Goal: Use online tool/utility

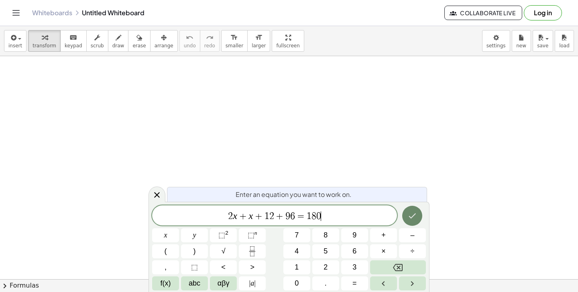
click at [405, 216] on button "Done" at bounding box center [412, 216] width 20 height 20
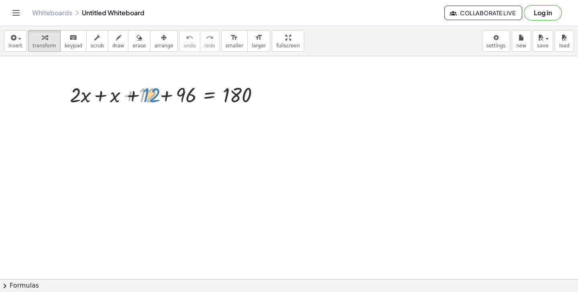
drag, startPoint x: 140, startPoint y: 94, endPoint x: 145, endPoint y: 95, distance: 4.5
click at [145, 95] on div at bounding box center [168, 94] width 204 height 27
click at [167, 94] on div at bounding box center [168, 94] width 204 height 27
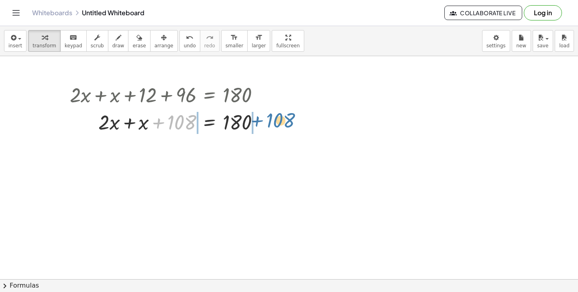
drag, startPoint x: 183, startPoint y: 118, endPoint x: 282, endPoint y: 116, distance: 99.1
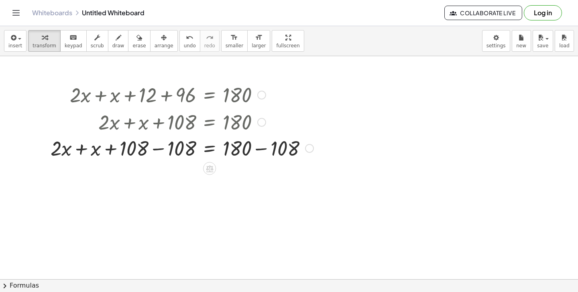
click at [264, 134] on div at bounding box center [182, 121] width 271 height 27
click at [258, 149] on div at bounding box center [182, 148] width 271 height 27
click at [258, 149] on div at bounding box center [158, 148] width 223 height 27
click at [164, 148] on div at bounding box center [182, 149] width 271 height 27
click at [209, 95] on div "+ · 2 · x + x + 12 + 96 = 180 + · 2 · x + x + 108 = 180 + · 2 · x + x + 108 − 1…" at bounding box center [209, 95] width 0 height 0
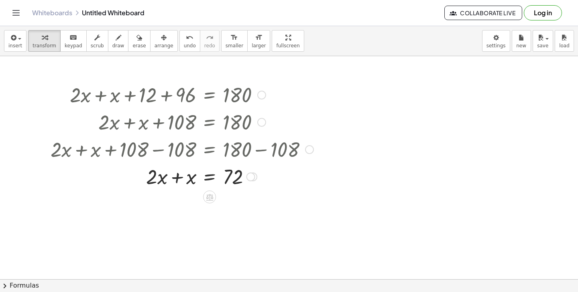
click at [177, 179] on div at bounding box center [182, 176] width 271 height 27
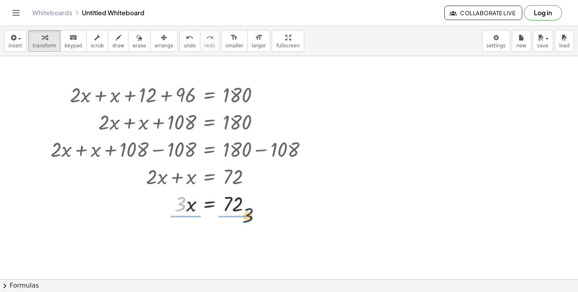
drag, startPoint x: 181, startPoint y: 203, endPoint x: 243, endPoint y: 213, distance: 62.7
click at [243, 213] on div at bounding box center [182, 203] width 271 height 27
click at [239, 209] on div at bounding box center [182, 203] width 271 height 40
click at [239, 209] on div at bounding box center [182, 205] width 271 height 40
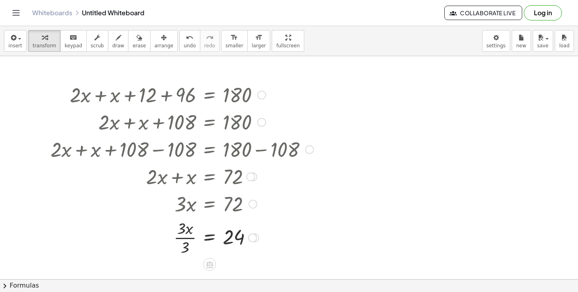
click at [187, 242] on div at bounding box center [182, 237] width 271 height 40
click at [187, 242] on div at bounding box center [182, 237] width 271 height 26
